Goal: Information Seeking & Learning: Compare options

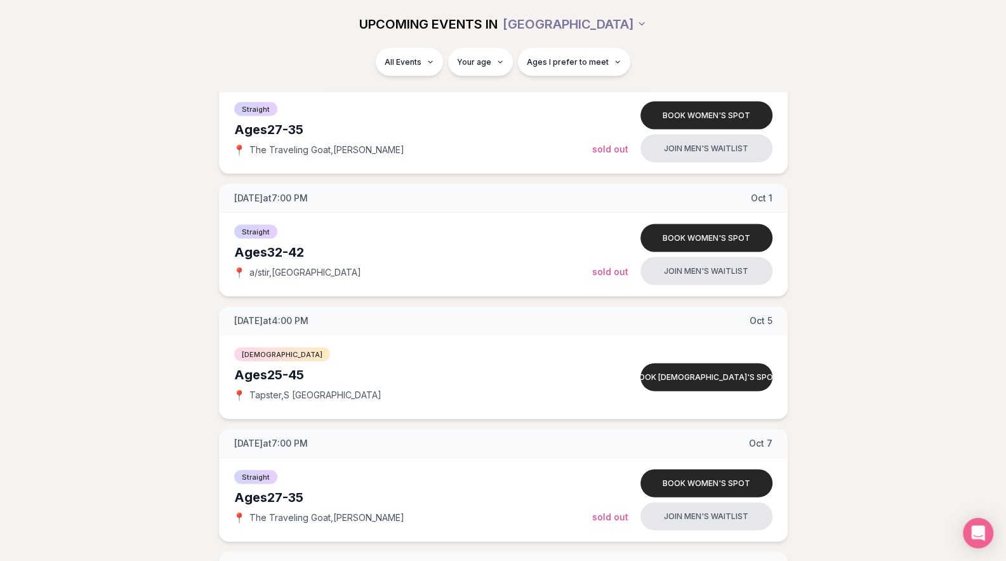
scroll to position [1552, 0]
drag, startPoint x: 270, startPoint y: 247, endPoint x: 329, endPoint y: 249, distance: 58.4
click at [329, 249] on div "Ages [DEMOGRAPHIC_DATA]" at bounding box center [413, 251] width 358 height 18
copy div "32-42"
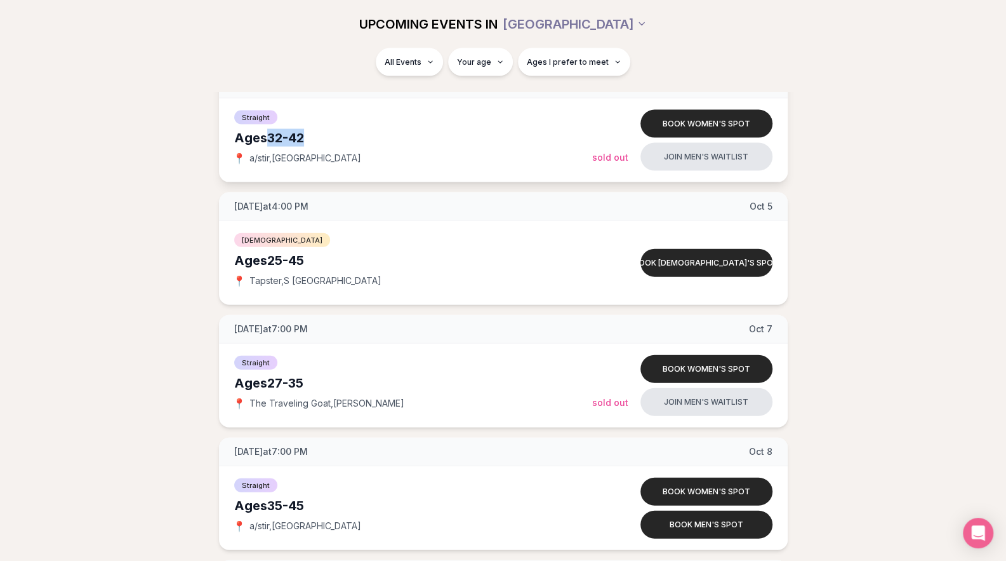
scroll to position [1681, 0]
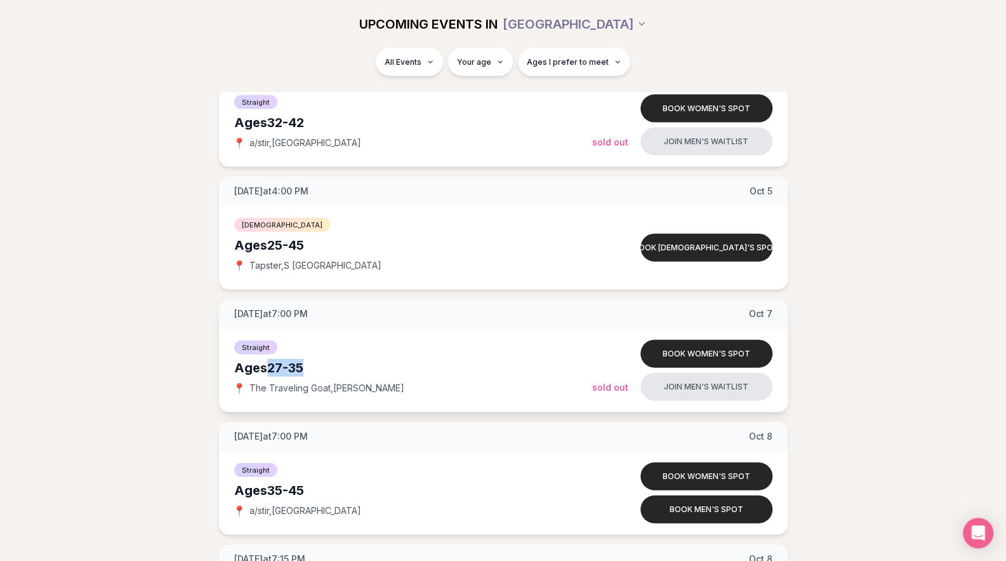
drag, startPoint x: 267, startPoint y: 360, endPoint x: 312, endPoint y: 363, distance: 45.2
click at [312, 363] on div "Ages [DEMOGRAPHIC_DATA]" at bounding box center [413, 368] width 358 height 18
copy div "27-35"
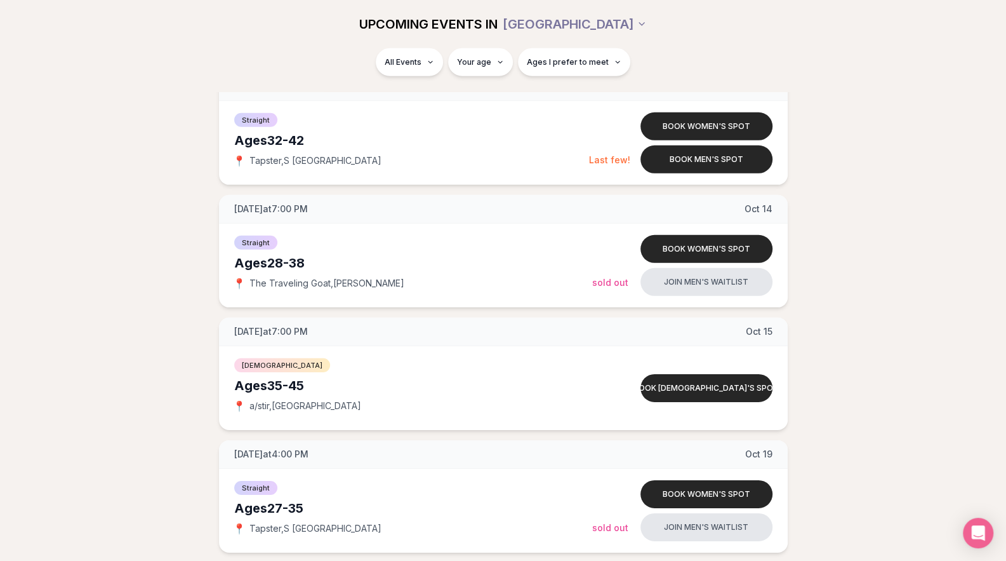
scroll to position [2279, 0]
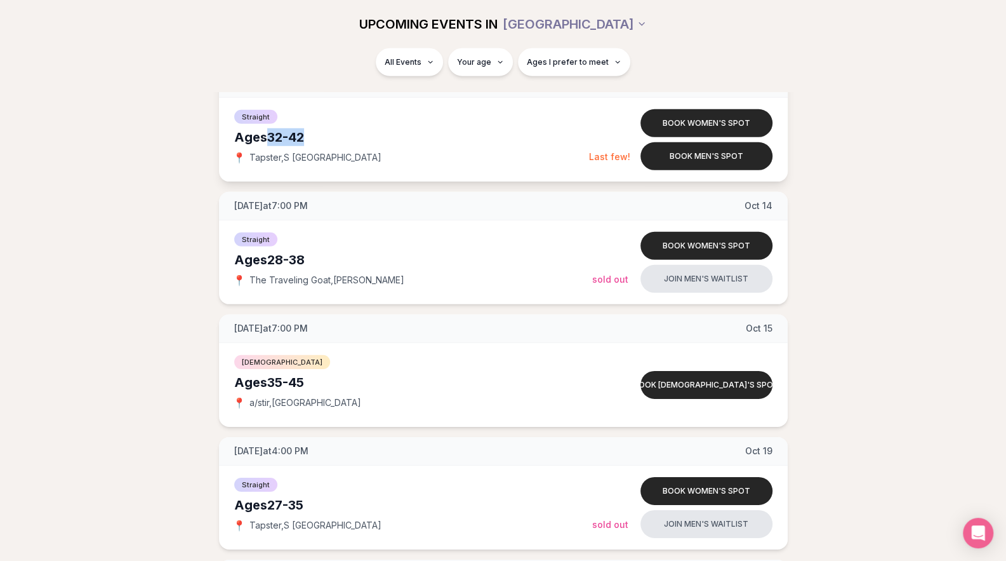
drag, startPoint x: 268, startPoint y: 131, endPoint x: 322, endPoint y: 134, distance: 54.7
click at [322, 134] on div "Ages [DEMOGRAPHIC_DATA]" at bounding box center [411, 137] width 355 height 18
copy div "32-42"
drag, startPoint x: 270, startPoint y: 252, endPoint x: 310, endPoint y: 251, distance: 40.0
click at [310, 251] on div "Ages [DEMOGRAPHIC_DATA]" at bounding box center [413, 260] width 358 height 18
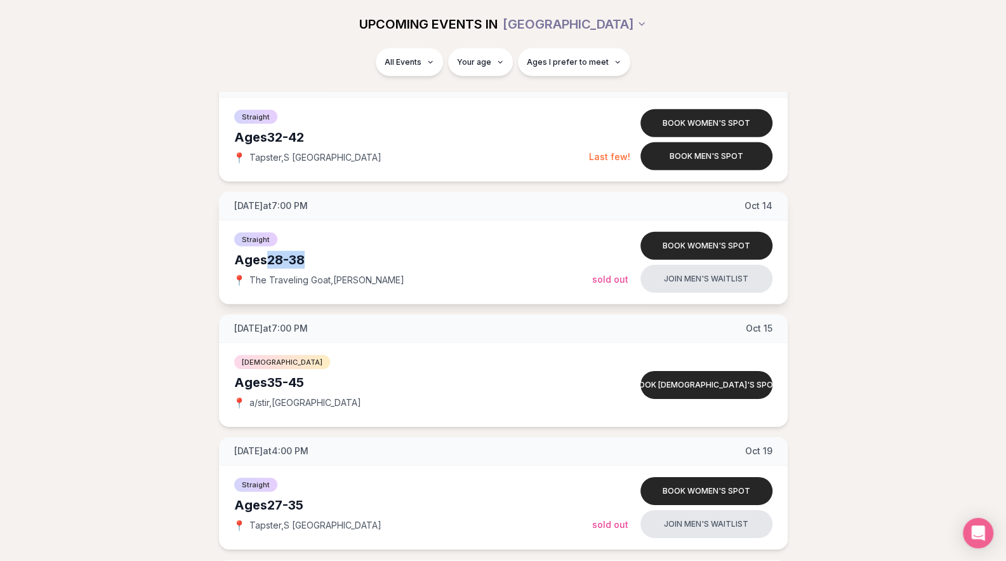
copy div "28-38"
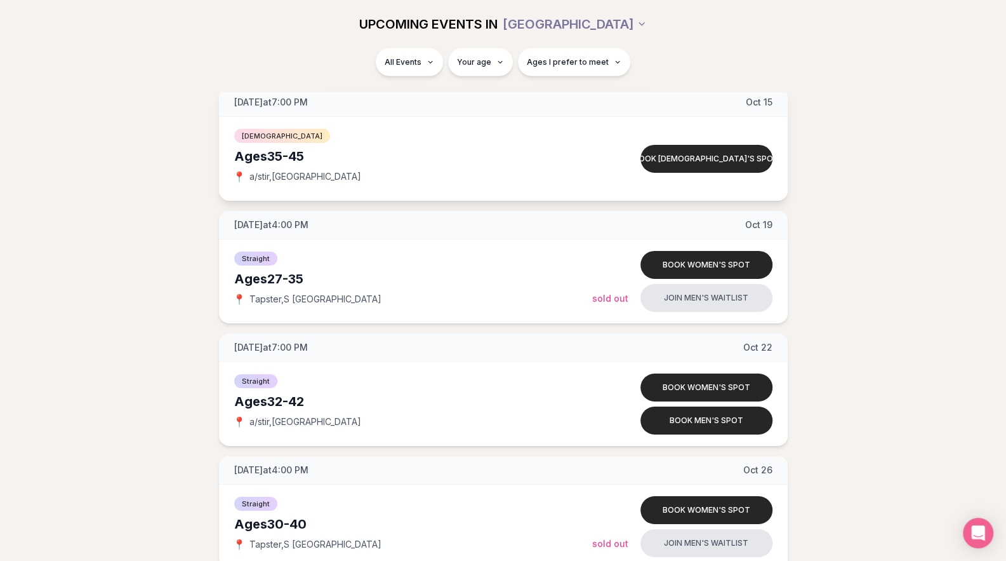
scroll to position [2505, 0]
drag, startPoint x: 270, startPoint y: 274, endPoint x: 317, endPoint y: 272, distance: 47.0
click at [317, 272] on div "Ages [DEMOGRAPHIC_DATA]" at bounding box center [413, 278] width 358 height 18
copy div "27-35"
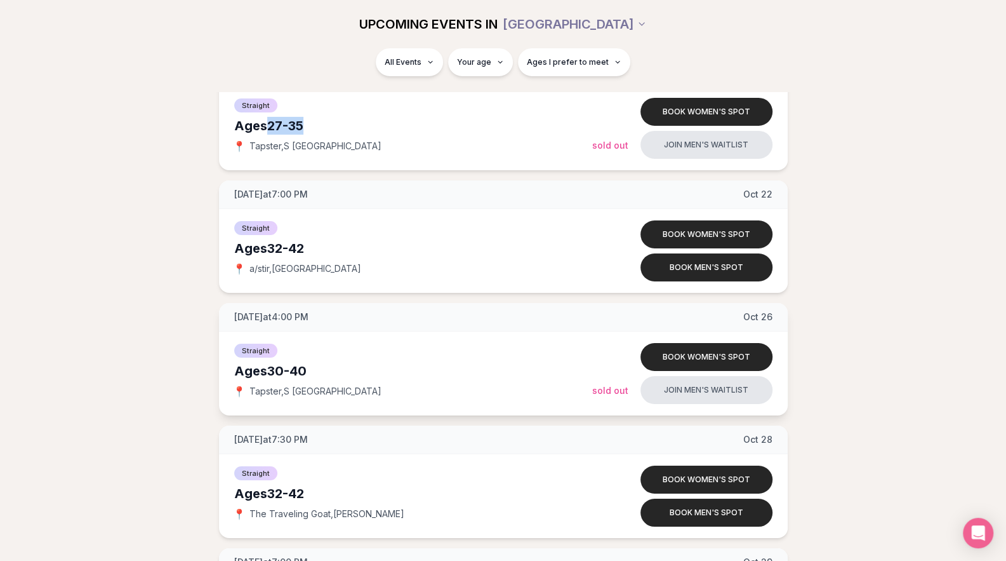
scroll to position [2657, 0]
drag, startPoint x: 269, startPoint y: 246, endPoint x: 322, endPoint y: 244, distance: 52.7
click at [322, 244] on div "Ages [DEMOGRAPHIC_DATA]" at bounding box center [413, 249] width 358 height 18
copy div "32-42"
drag, startPoint x: 268, startPoint y: 359, endPoint x: 324, endPoint y: 357, distance: 55.9
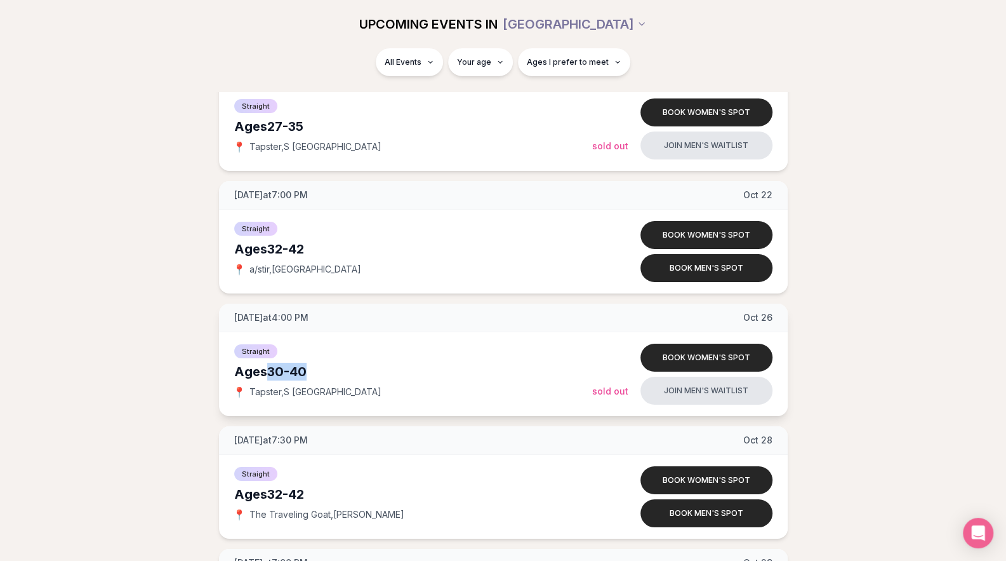
click at [324, 362] on div "Ages [DEMOGRAPHIC_DATA]" at bounding box center [413, 371] width 358 height 18
copy div "30-40"
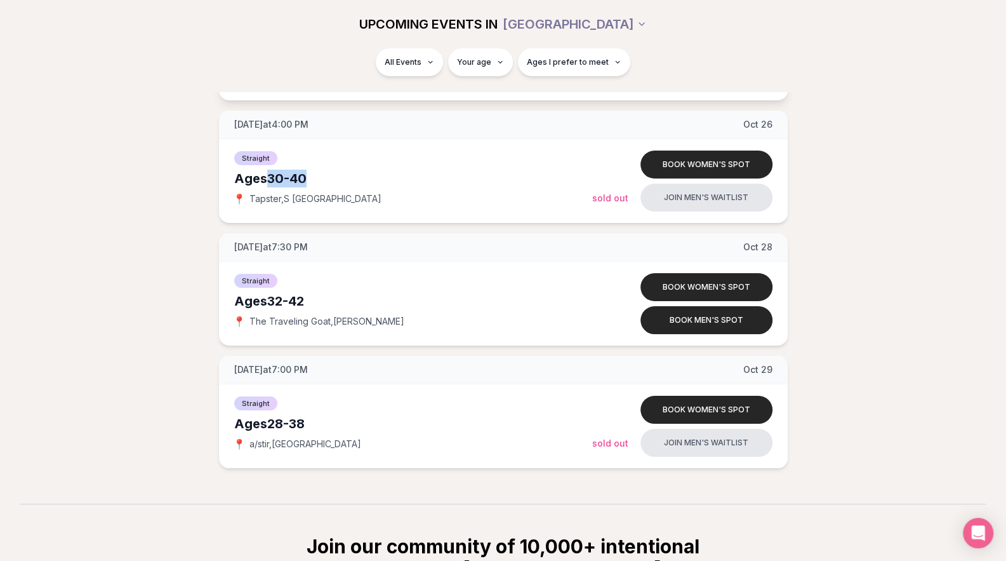
scroll to position [2863, 0]
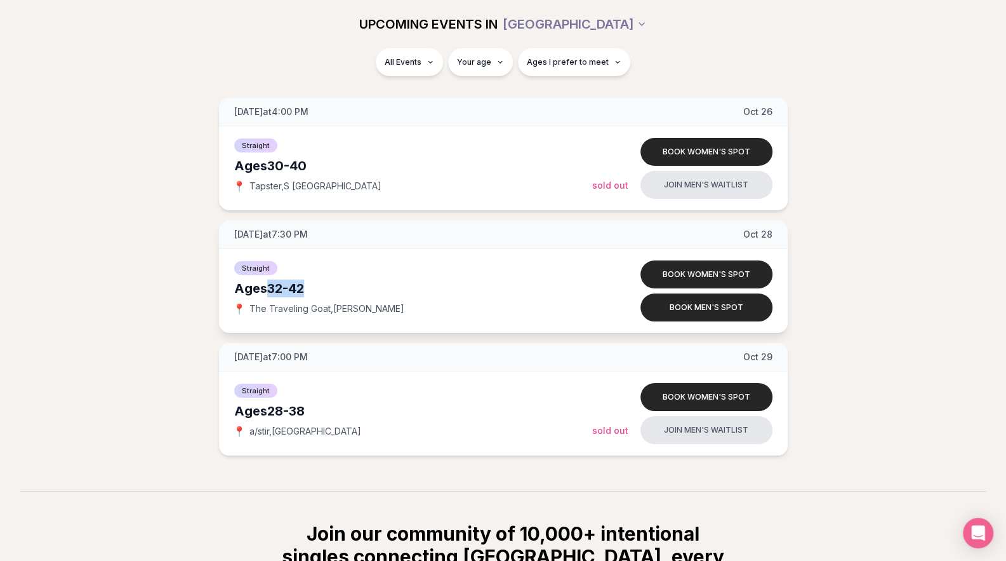
drag, startPoint x: 272, startPoint y: 282, endPoint x: 319, endPoint y: 282, distance: 47.0
click at [319, 282] on div "Ages [DEMOGRAPHIC_DATA]" at bounding box center [413, 288] width 358 height 18
copy div "32-42"
drag, startPoint x: 270, startPoint y: 408, endPoint x: 318, endPoint y: 402, distance: 48.6
click at [318, 402] on div "Ages [DEMOGRAPHIC_DATA]" at bounding box center [413, 411] width 358 height 18
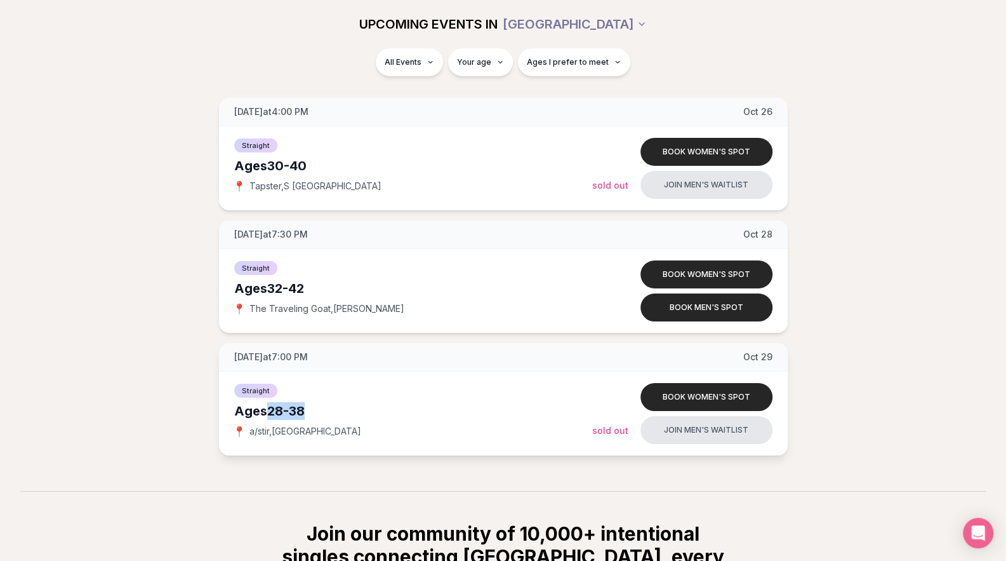
copy div "28-38"
